Goal: Complete application form

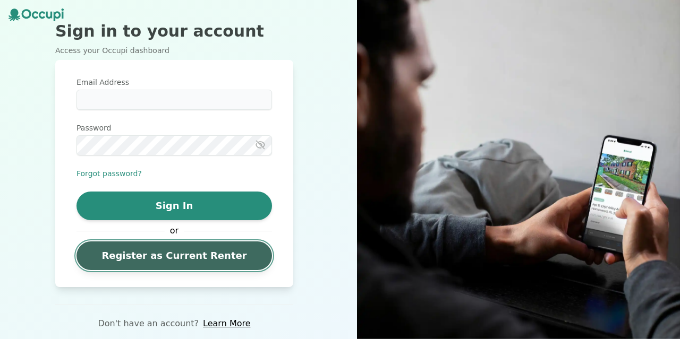
click at [153, 251] on link "Register as Current Renter" at bounding box center [173, 256] width 195 height 29
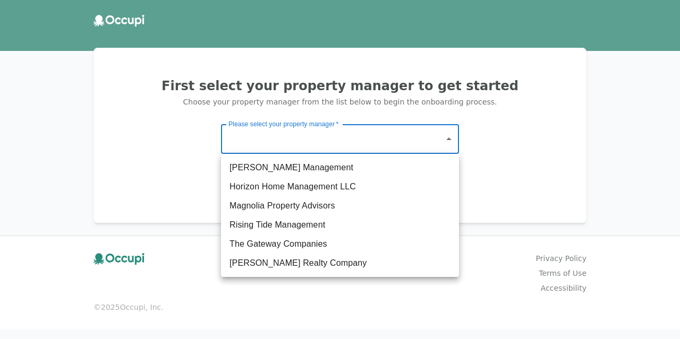
click at [278, 148] on body "First select your property manager to get started Choose your property manager …" at bounding box center [340, 169] width 680 height 339
click at [267, 243] on li "The Gateway Companies" at bounding box center [340, 244] width 238 height 19
type input "**********"
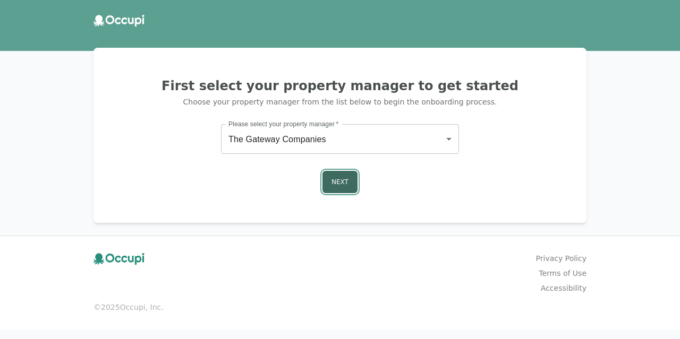
click at [352, 185] on button "Next" at bounding box center [339, 182] width 35 height 22
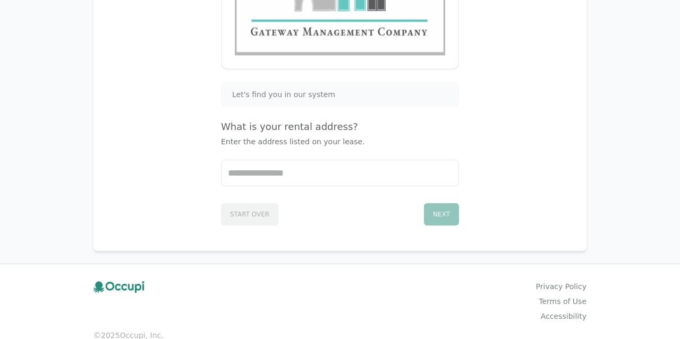
scroll to position [216, 0]
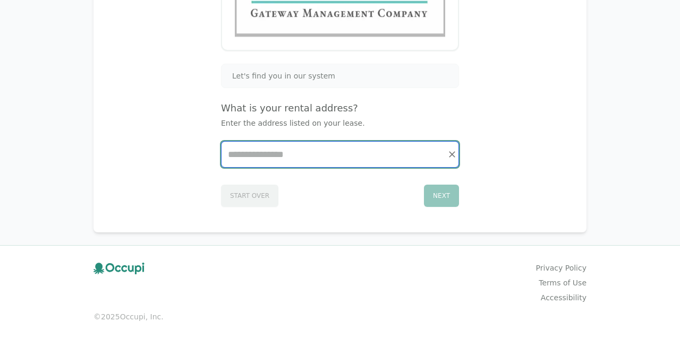
click at [307, 160] on input "Start typing..." at bounding box center [339, 154] width 237 height 25
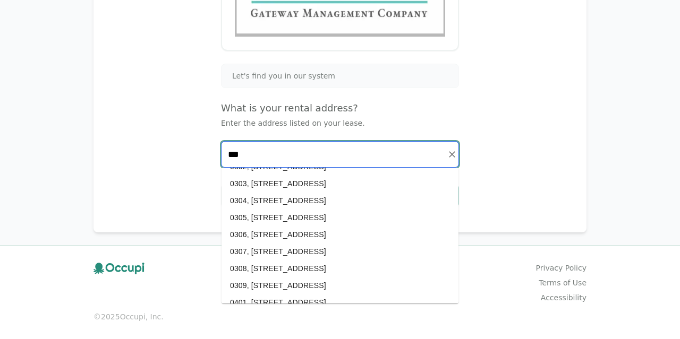
scroll to position [217, 0]
click at [289, 272] on li "0308, [STREET_ADDRESS]" at bounding box center [339, 269] width 237 height 17
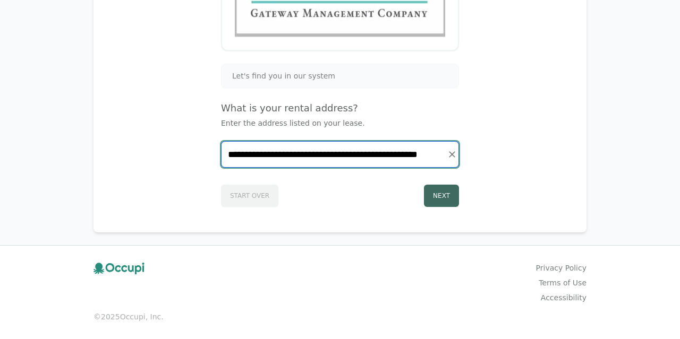
type input "**********"
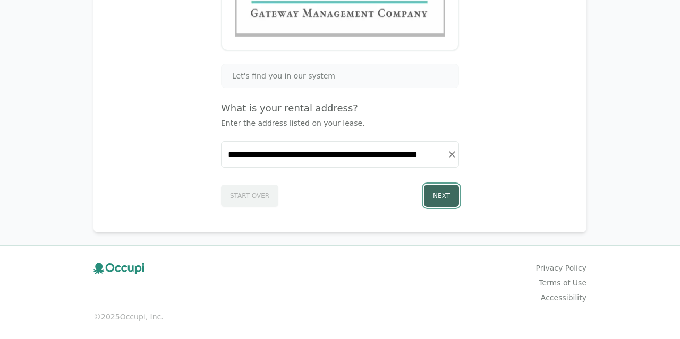
click at [441, 196] on button "Next" at bounding box center [441, 196] width 35 height 22
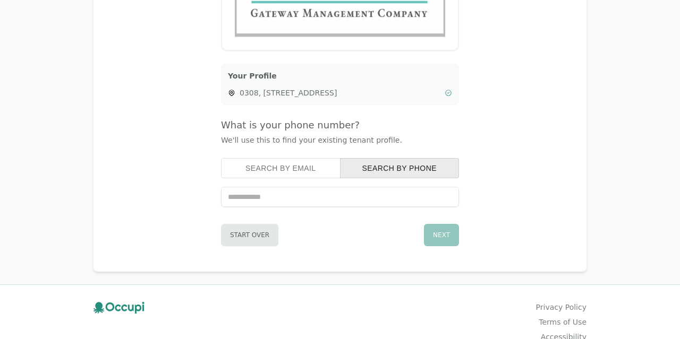
click at [306, 171] on button "Search by Email" at bounding box center [280, 168] width 119 height 20
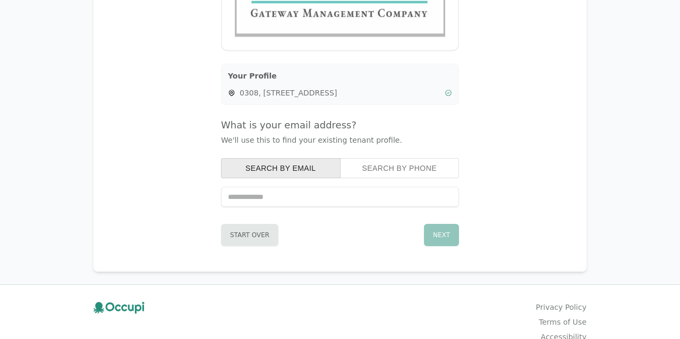
click at [299, 193] on input "text" at bounding box center [340, 197] width 238 height 20
type input "**********"
click at [438, 228] on button "Next" at bounding box center [441, 235] width 35 height 22
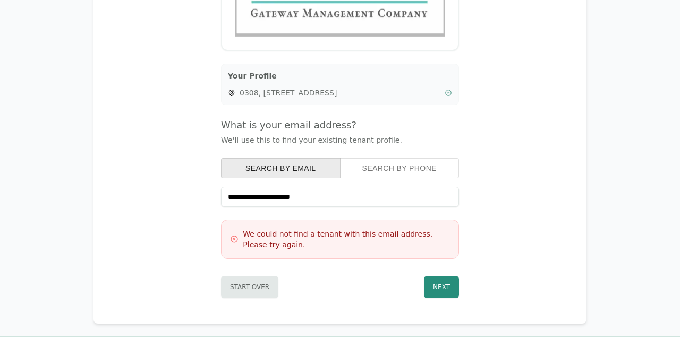
click at [386, 174] on button "Search by Phone" at bounding box center [399, 168] width 119 height 20
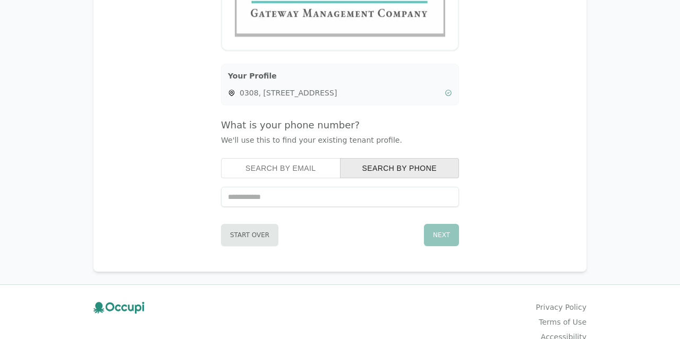
click at [354, 195] on input "tel" at bounding box center [340, 197] width 238 height 20
type input "**********"
click at [434, 231] on button "Next" at bounding box center [441, 235] width 35 height 22
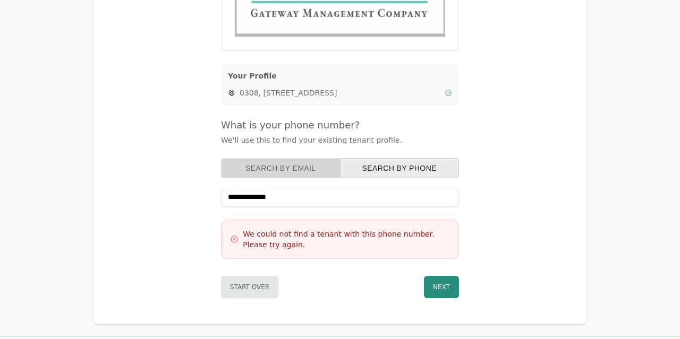
click at [280, 167] on button "Search by Email" at bounding box center [280, 168] width 119 height 20
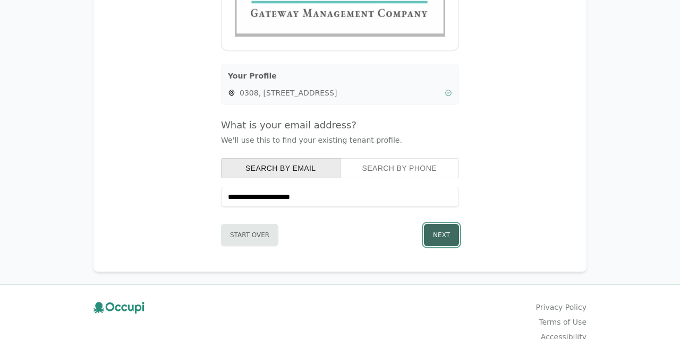
click at [448, 235] on button "Next" at bounding box center [441, 235] width 35 height 22
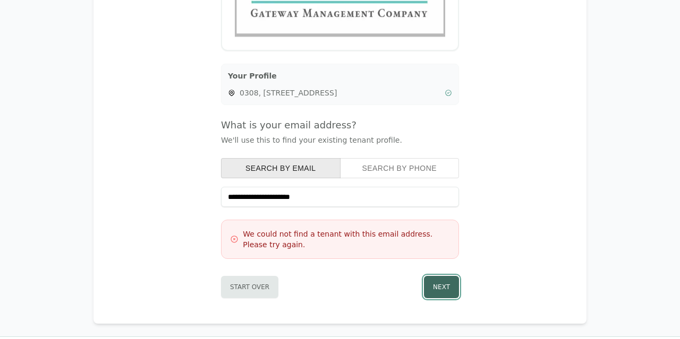
click at [444, 292] on button "Next" at bounding box center [441, 287] width 35 height 22
click at [379, 173] on button "Search by Phone" at bounding box center [399, 168] width 119 height 20
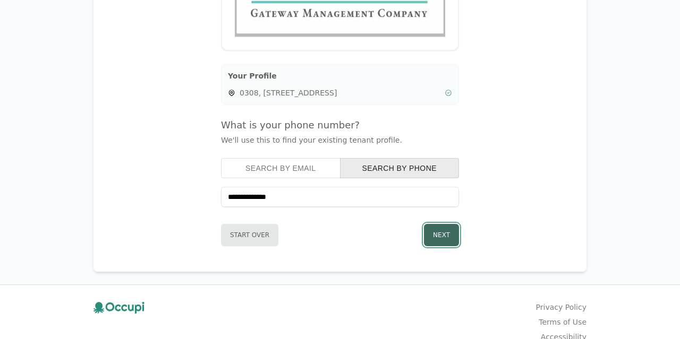
click at [439, 234] on button "Next" at bounding box center [441, 235] width 35 height 22
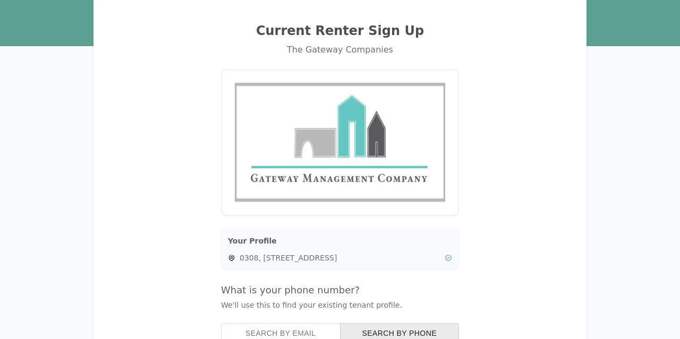
scroll to position [0, 0]
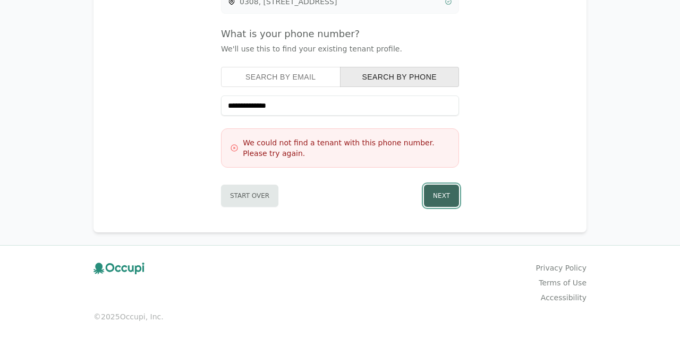
click at [443, 198] on button "Next" at bounding box center [441, 196] width 35 height 22
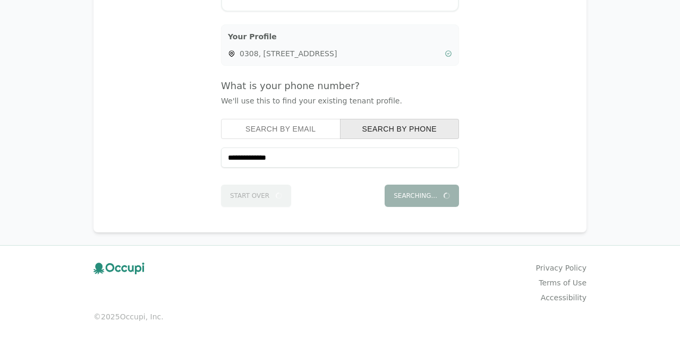
scroll to position [255, 0]
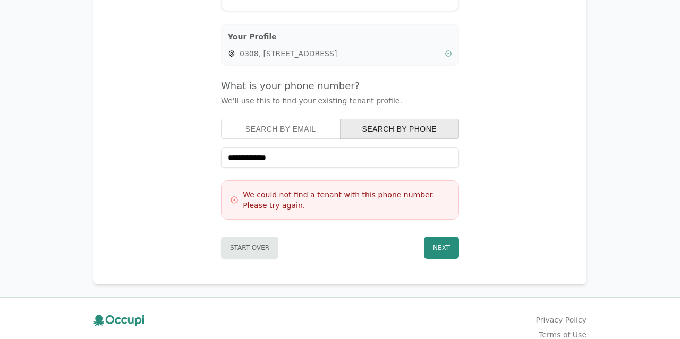
click at [291, 130] on button "Search by Email" at bounding box center [280, 129] width 119 height 20
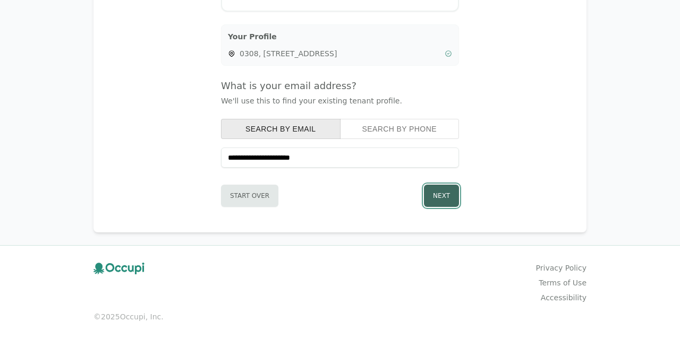
click at [439, 200] on button "Next" at bounding box center [441, 196] width 35 height 22
